Goal: Task Accomplishment & Management: Manage account settings

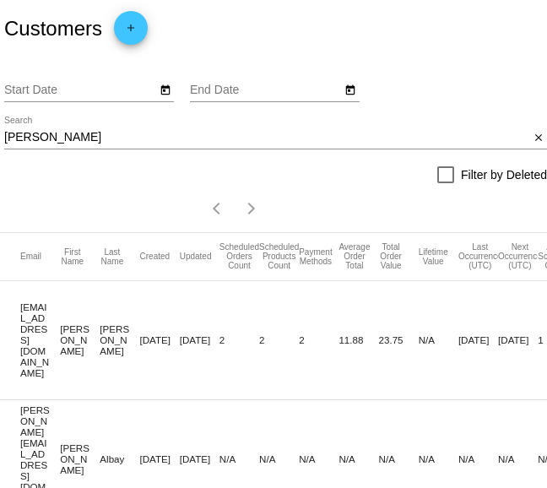
click at [42, 139] on input "marjorie" at bounding box center [266, 138] width 525 height 14
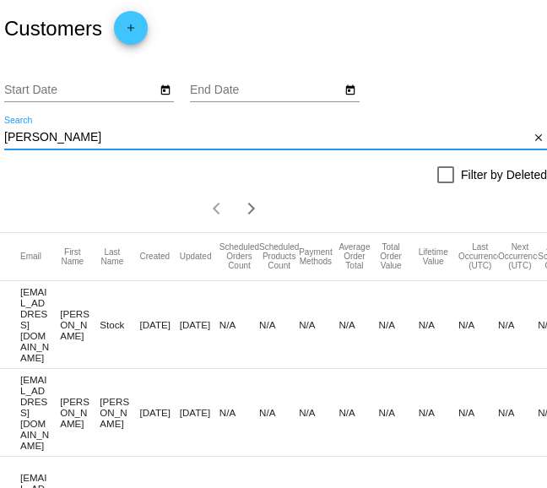
type input "kevin sullivan"
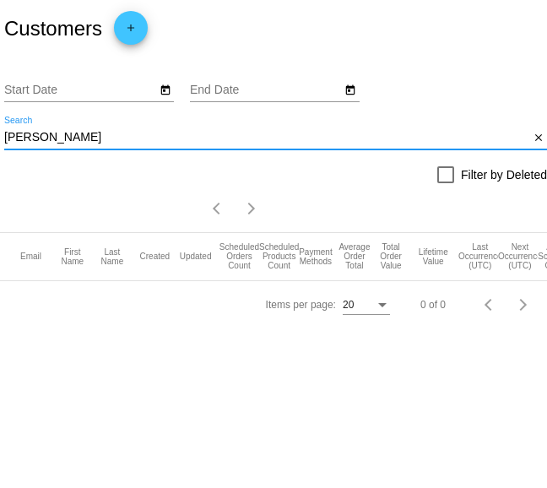
click at [78, 138] on input "kevin sullivan" at bounding box center [266, 138] width 525 height 14
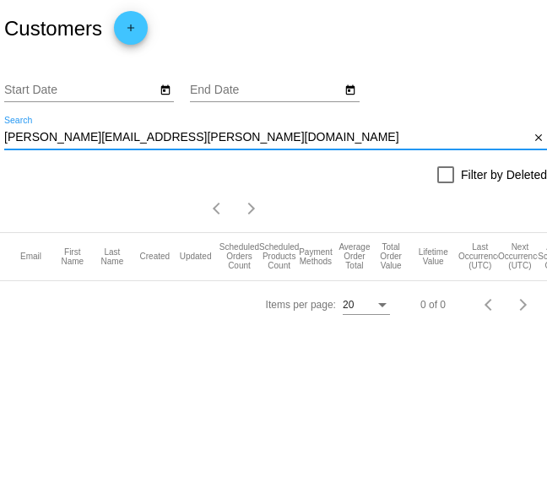
type input "kevin.c.sully@gmail.com"
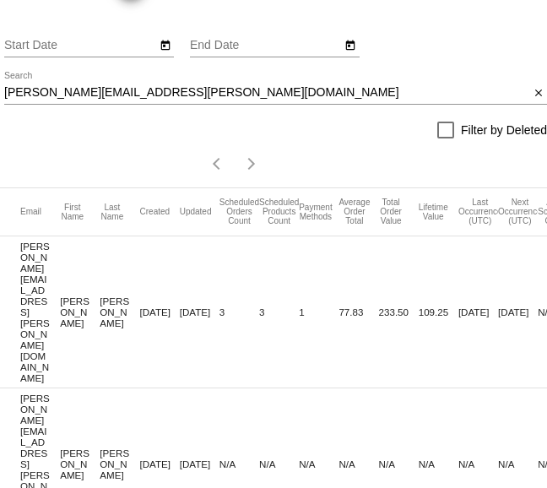
click at [30, 289] on mat-cell "kevin.c.sully@gmail.com" at bounding box center [40, 311] width 40 height 151
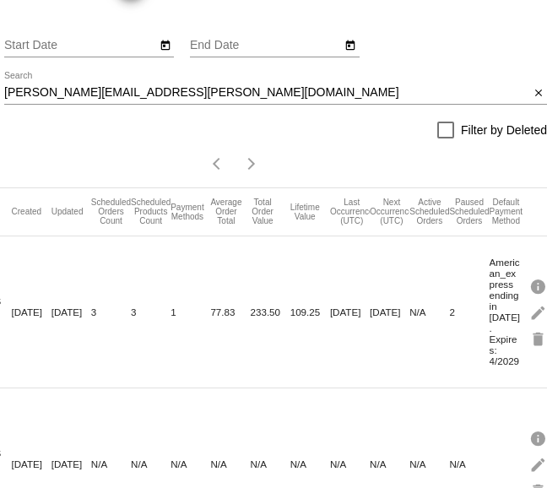
scroll to position [0, 170]
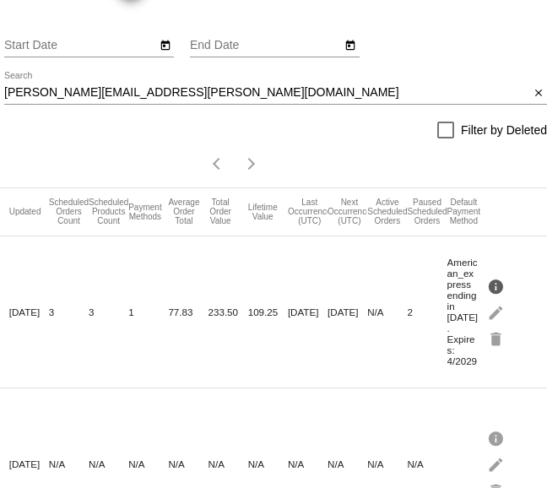
click at [495, 273] on mat-icon "info" at bounding box center [497, 286] width 20 height 26
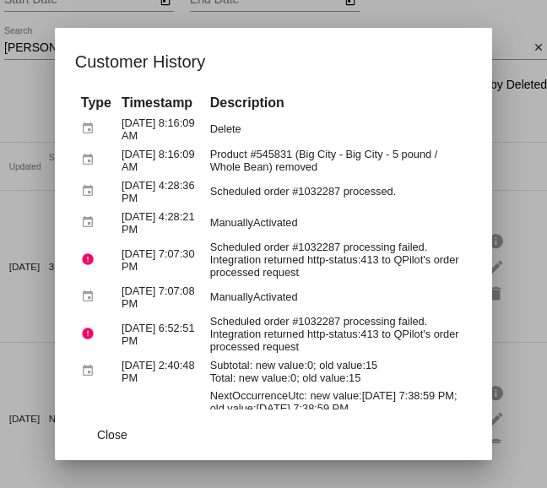
click at [495, 309] on div at bounding box center [273, 244] width 547 height 488
